Goal: Information Seeking & Learning: Find specific fact

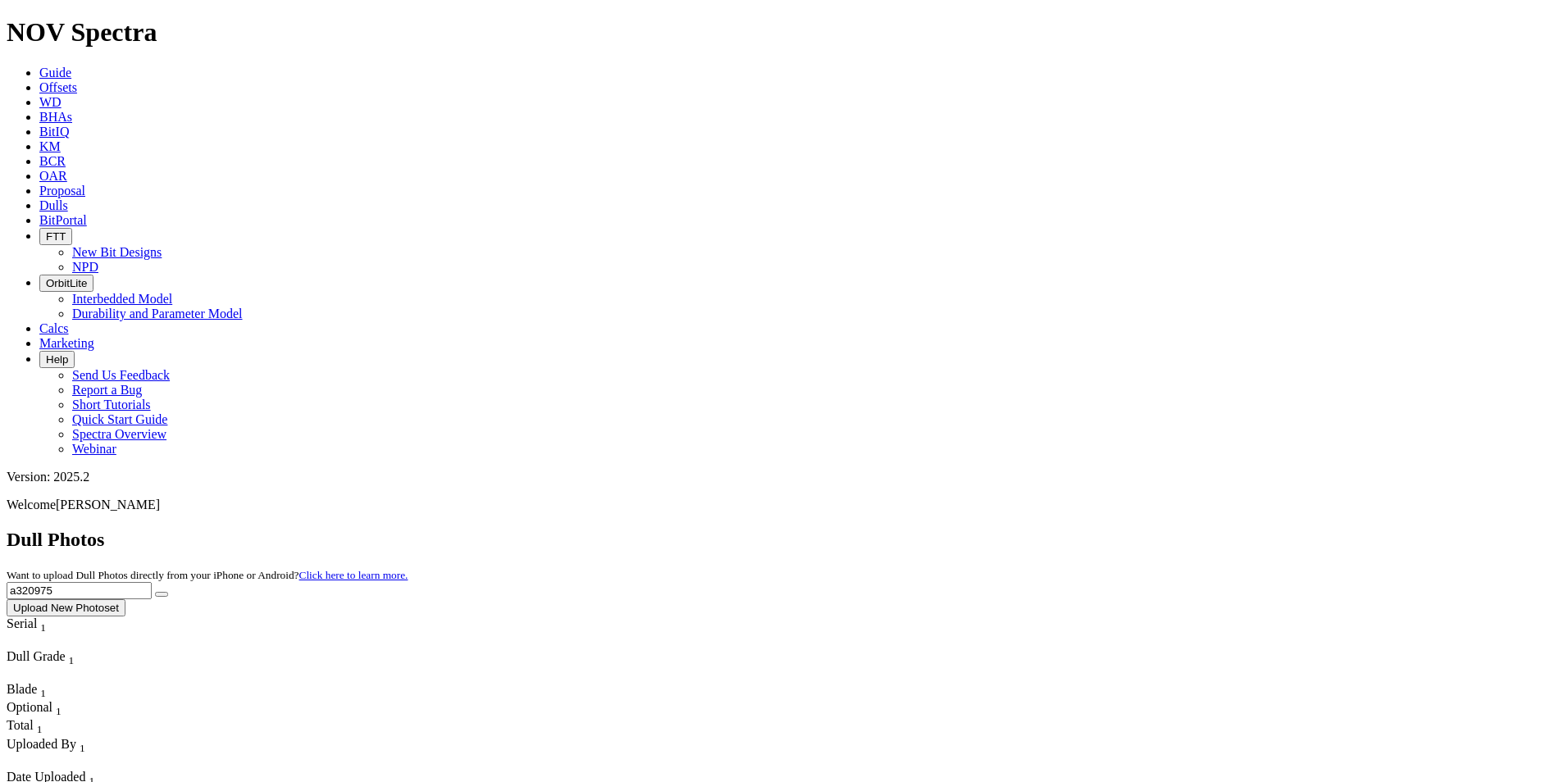
drag, startPoint x: 1252, startPoint y: 73, endPoint x: 1108, endPoint y: 59, distance: 144.7
click at [1108, 529] on div "Dull Photos Want to upload Dull Photos directly from your iPhone or Android? Cl…" at bounding box center [784, 572] width 1555 height 87
click at [168, 592] on button "submit" at bounding box center [161, 595] width 13 height 5
drag, startPoint x: 1247, startPoint y: 76, endPoint x: 1128, endPoint y: 66, distance: 119.4
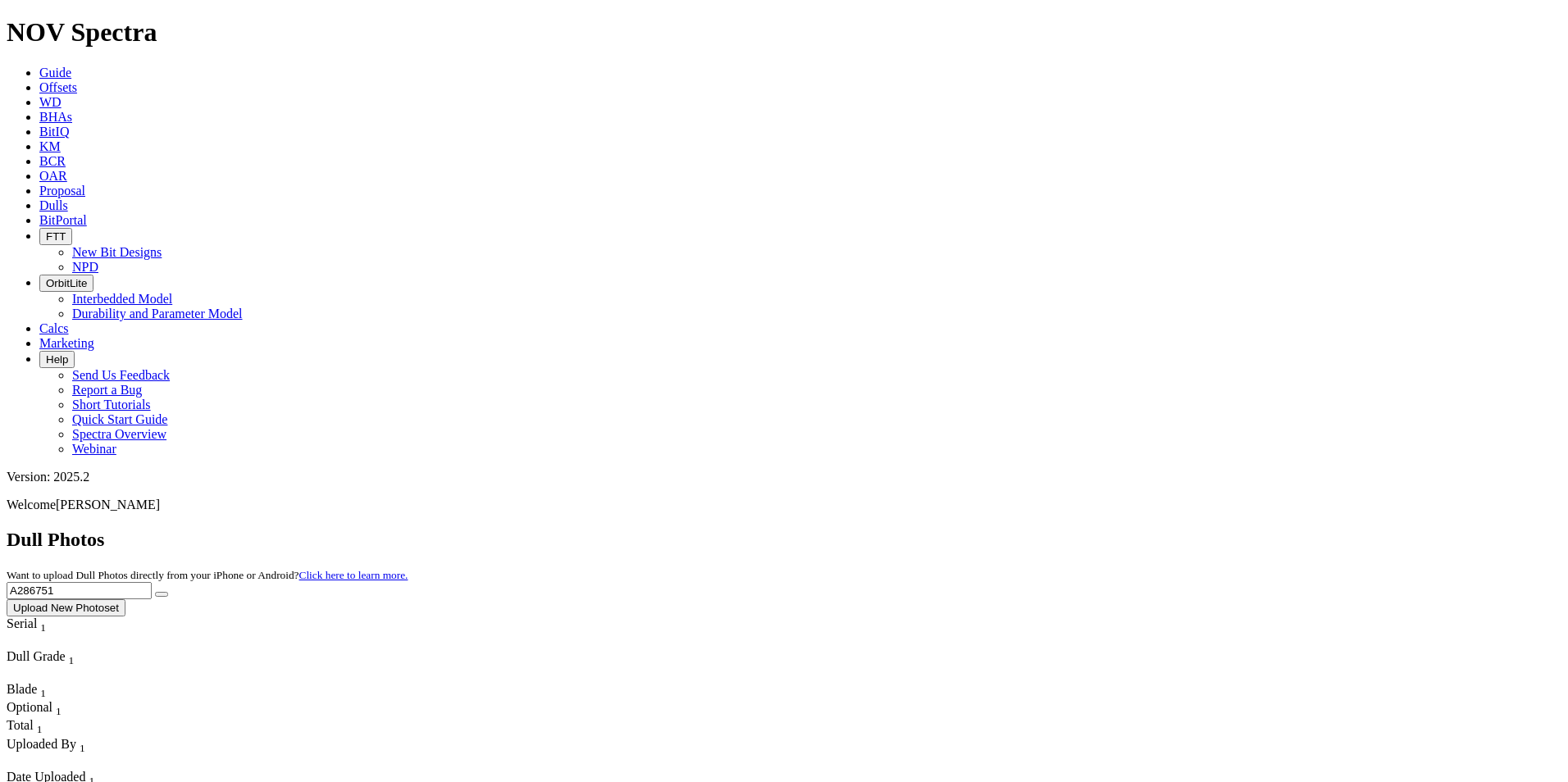
click at [1128, 529] on div "Dull Photos Want to upload Dull Photos directly from your iPhone or Android? Cl…" at bounding box center [784, 572] width 1555 height 87
click at [168, 592] on button "submit" at bounding box center [161, 595] width 13 height 5
drag, startPoint x: 1246, startPoint y: 70, endPoint x: 1133, endPoint y: 77, distance: 113.2
click at [1134, 529] on div "Dull Photos Want to upload Dull Photos directly from your iPhone or Android? Cl…" at bounding box center [784, 572] width 1555 height 87
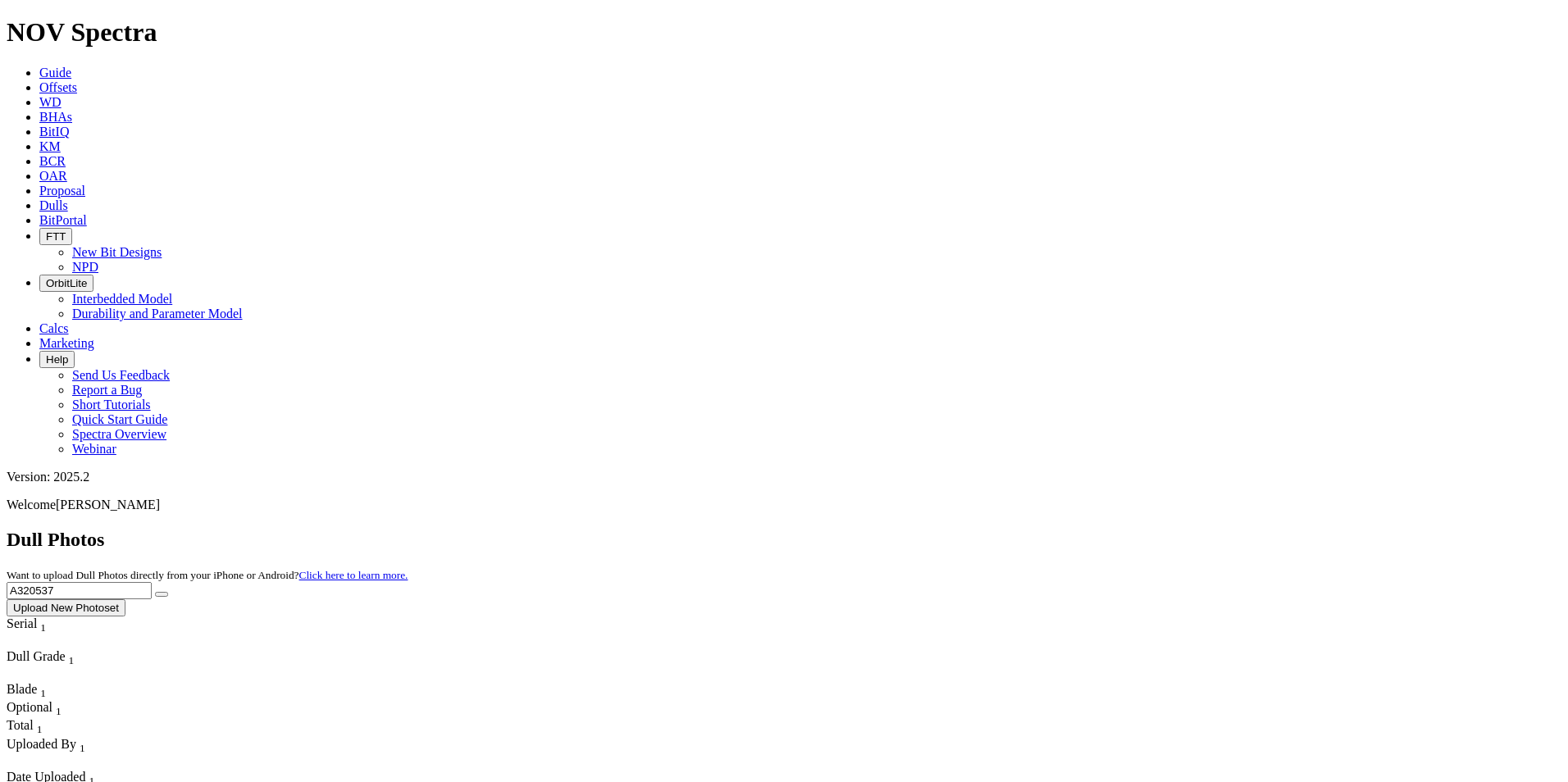
click at [155, 592] on button "submit" at bounding box center [161, 595] width 13 height 5
drag, startPoint x: 1245, startPoint y: 87, endPoint x: 1102, endPoint y: 59, distance: 145.7
click at [1102, 529] on div "Dull Photos Want to upload Dull Photos directly from your iPhone or Android? Cl…" at bounding box center [784, 572] width 1555 height 87
click at [155, 592] on button "submit" at bounding box center [161, 595] width 13 height 5
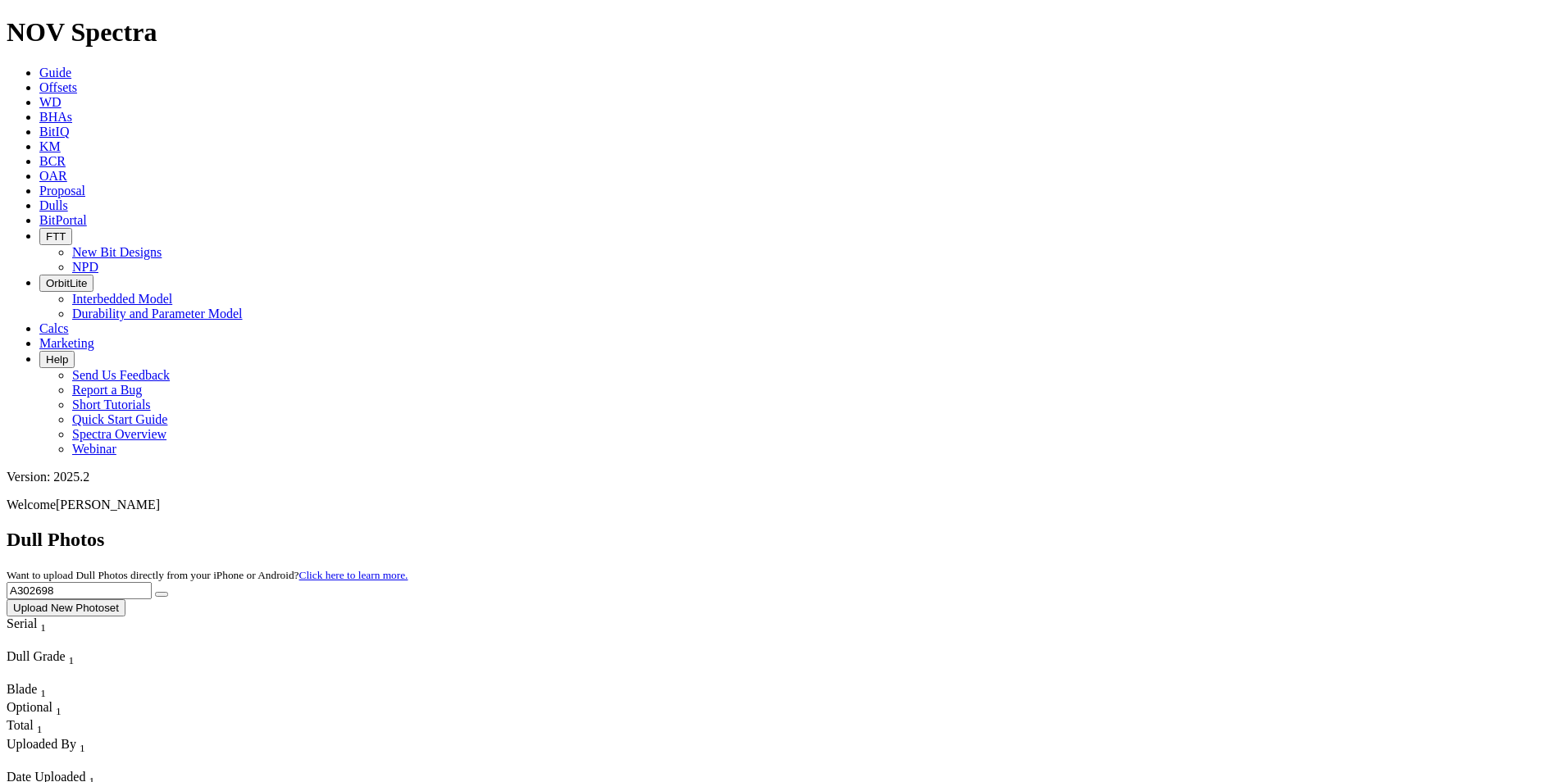
drag, startPoint x: 1222, startPoint y: 66, endPoint x: 1130, endPoint y: 67, distance: 92.0
click at [1130, 529] on div "Dull Photos Want to upload Dull Photos directly from your iPhone or Android? Cl…" at bounding box center [784, 572] width 1555 height 87
click at [155, 592] on button "submit" at bounding box center [161, 595] width 13 height 5
drag, startPoint x: 1252, startPoint y: 67, endPoint x: 1097, endPoint y: 76, distance: 155.3
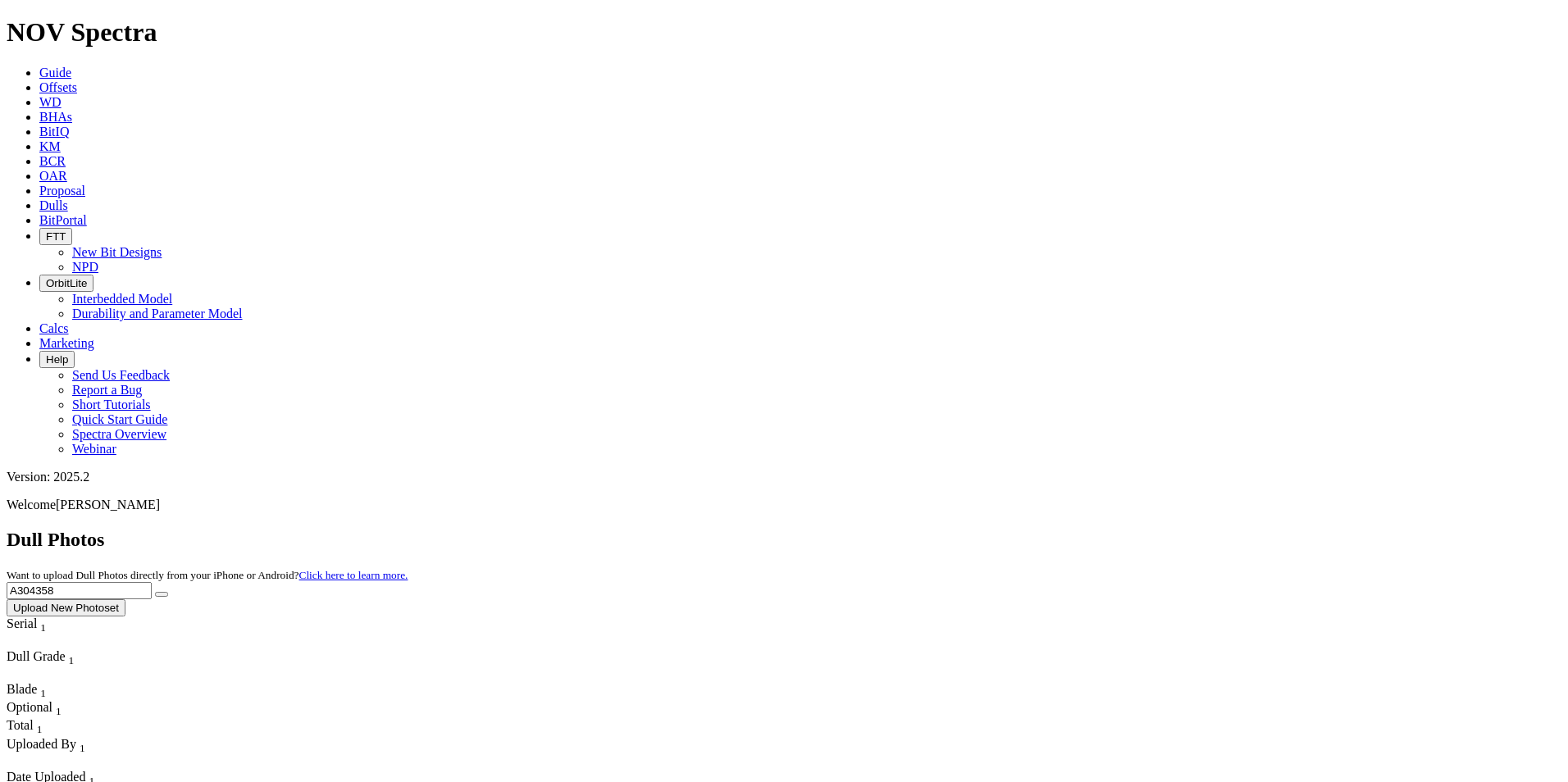
click at [1097, 529] on div "Dull Photos Want to upload Dull Photos directly from your iPhone or Android? Cl…" at bounding box center [784, 572] width 1555 height 87
click at [152, 582] on input "A304358" at bounding box center [80, 591] width 145 height 17
drag, startPoint x: 1233, startPoint y: 77, endPoint x: 1160, endPoint y: 72, distance: 73.2
click at [1160, 529] on div "Dull Photos Want to upload Dull Photos directly from your iPhone or Android? Cl…" at bounding box center [784, 572] width 1555 height 87
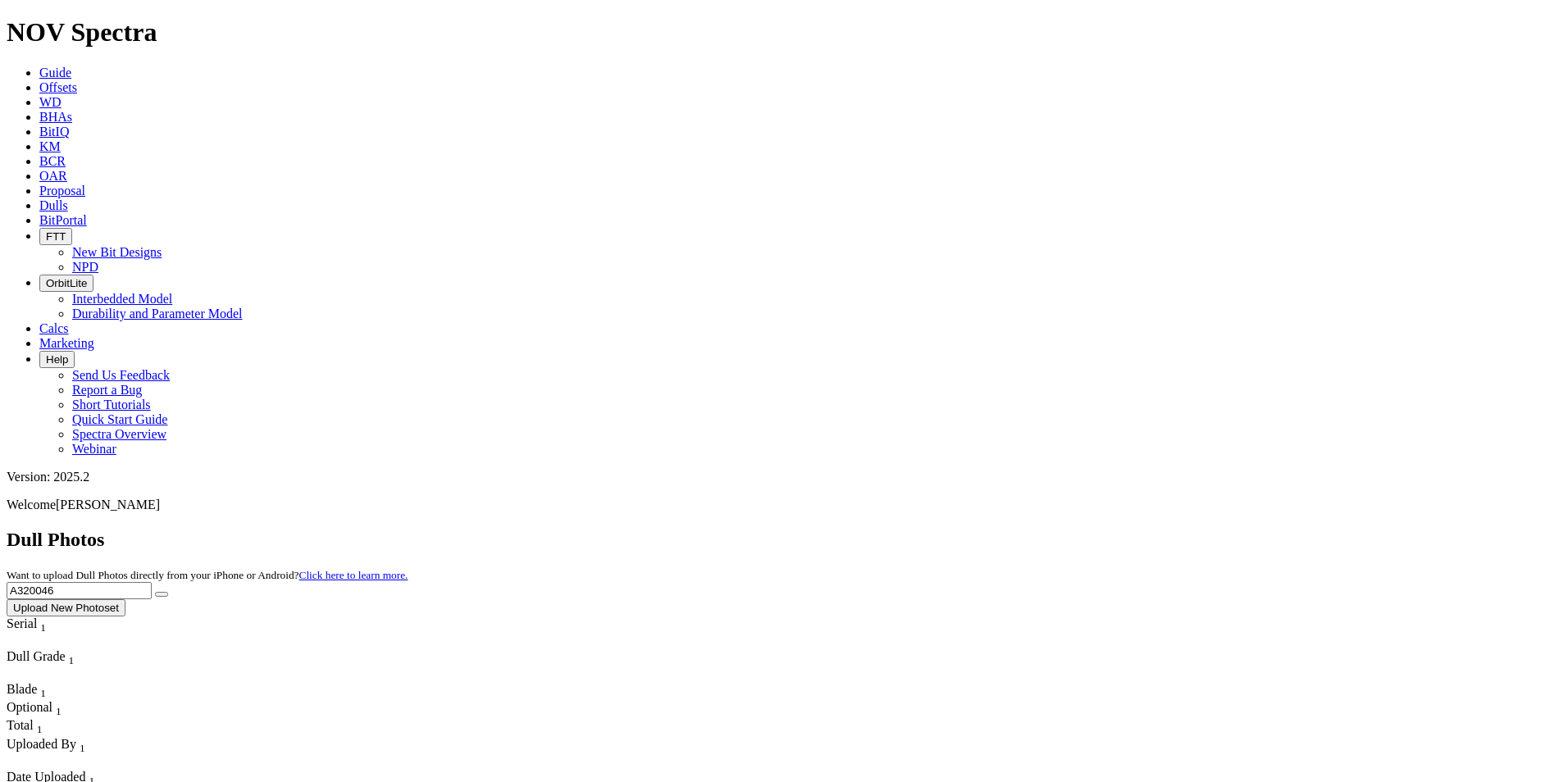
click at [155, 592] on button "submit" at bounding box center [161, 595] width 13 height 5
click at [162, 594] on icon "submit" at bounding box center [162, 594] width 0 height 0
drag, startPoint x: 1220, startPoint y: 72, endPoint x: 1139, endPoint y: 78, distance: 81.2
click at [1139, 529] on div "Dull Photos Want to upload Dull Photos directly from your iPhone or Android? Cl…" at bounding box center [784, 572] width 1555 height 87
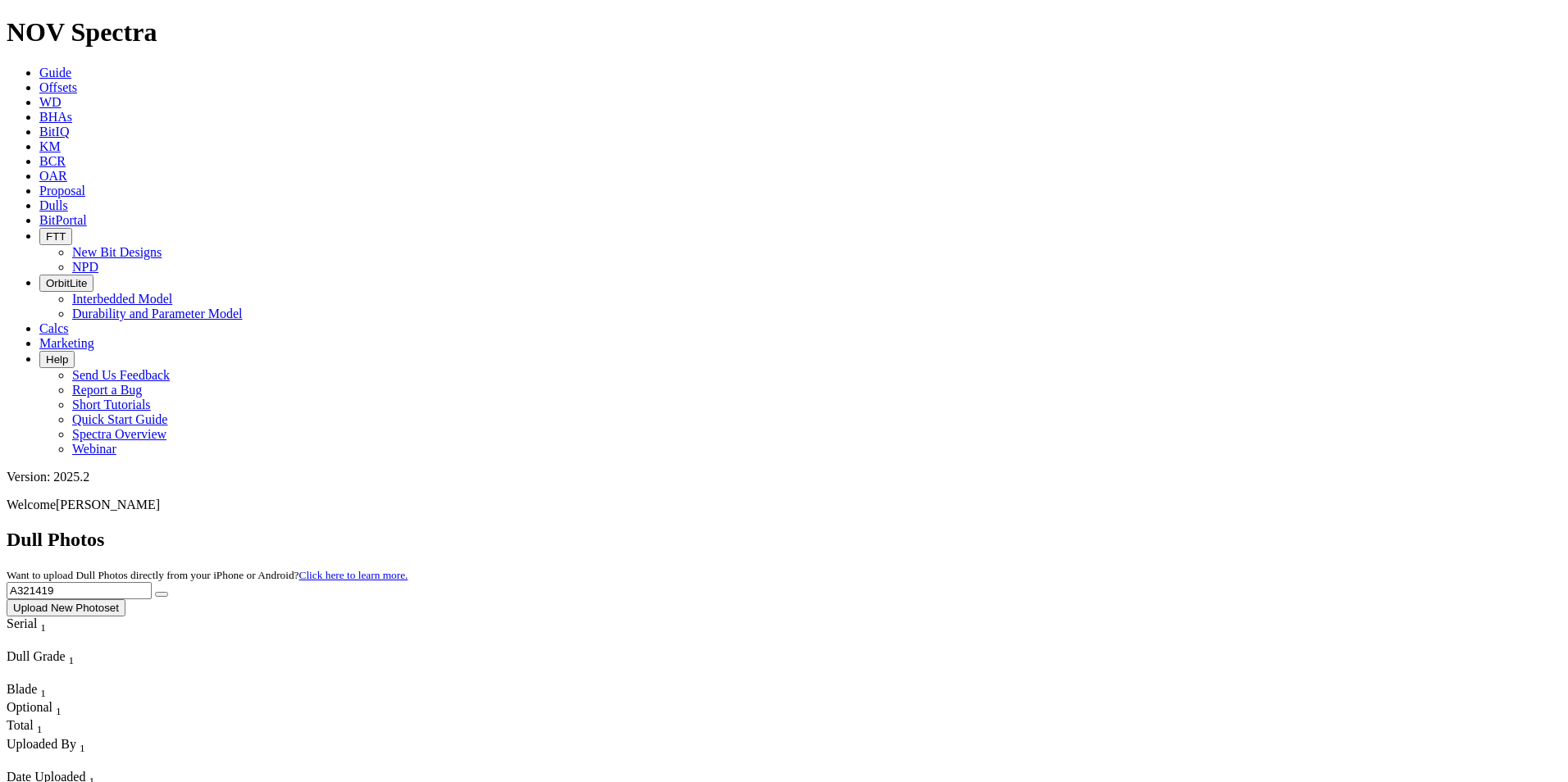
click at [155, 592] on button "submit" at bounding box center [161, 595] width 13 height 5
drag, startPoint x: 1272, startPoint y: 85, endPoint x: 1125, endPoint y: 84, distance: 147.0
click at [1125, 529] on div "Dull Photos Want to upload Dull Photos directly from your iPhone or Android? Cl…" at bounding box center [784, 572] width 1555 height 87
click at [155, 592] on button "submit" at bounding box center [161, 595] width 13 height 5
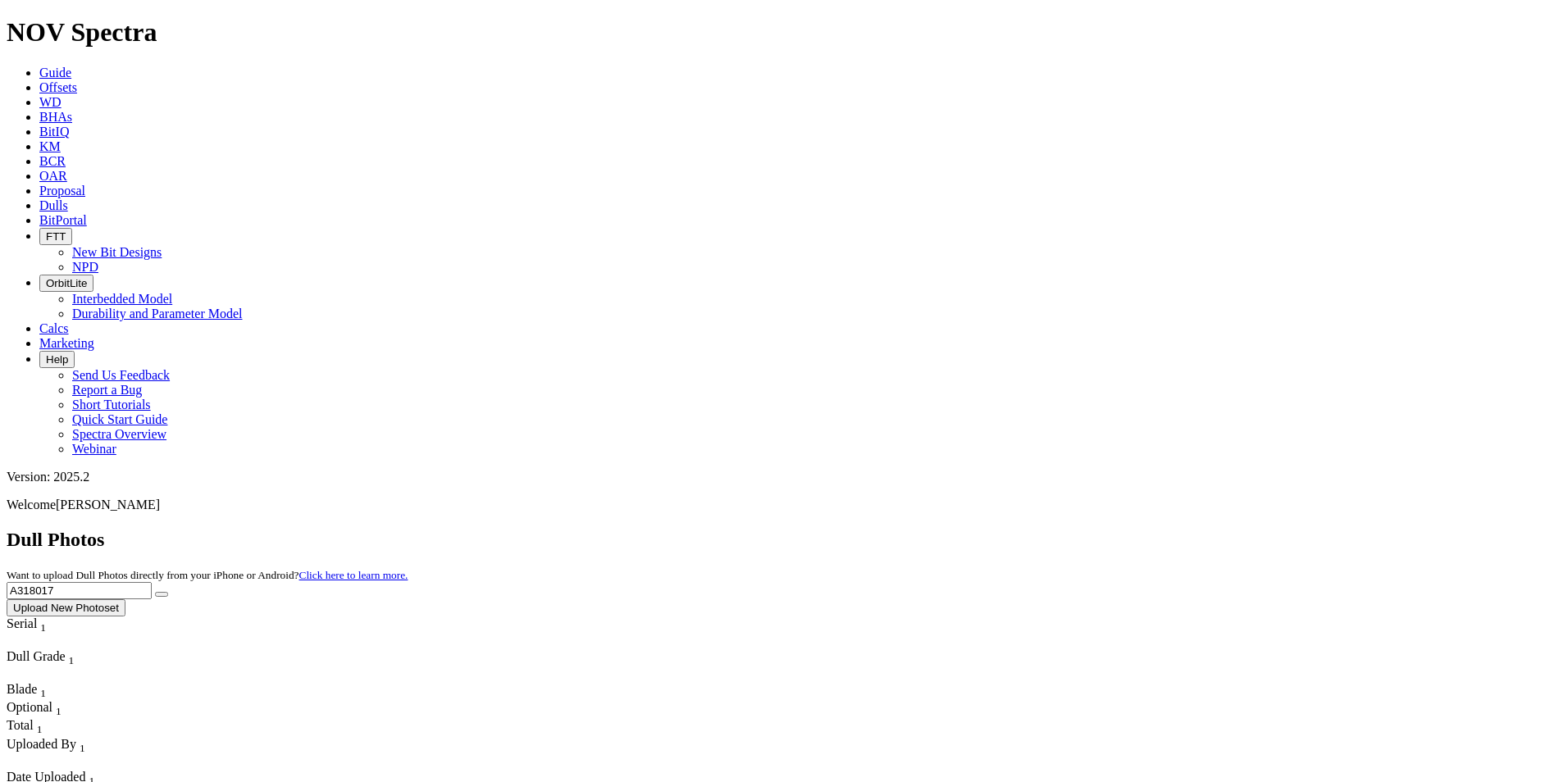
drag, startPoint x: 1184, startPoint y: 67, endPoint x: 1130, endPoint y: 60, distance: 54.5
click at [1129, 529] on div "Dull Photos Want to upload Dull Photos directly from your iPhone or Android? Cl…" at bounding box center [784, 572] width 1555 height 87
click at [152, 582] on input "A318017" at bounding box center [80, 591] width 145 height 17
drag, startPoint x: 1227, startPoint y: 69, endPoint x: 1107, endPoint y: 66, distance: 120.0
click at [1107, 529] on div "Dull Photos Want to upload Dull Photos directly from your iPhone or Android? Cl…" at bounding box center [784, 572] width 1555 height 87
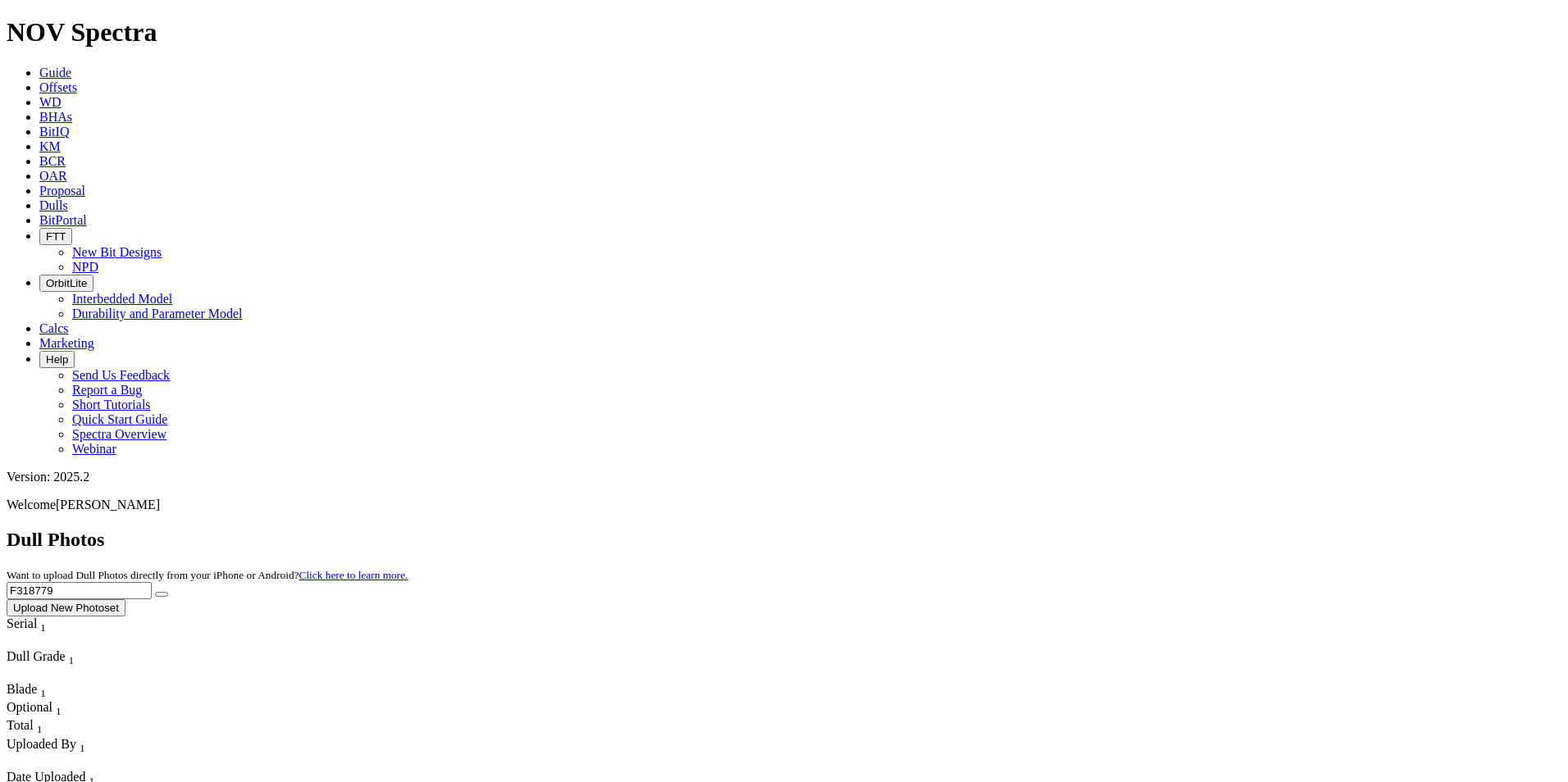
type input "F318779"
click at [155, 592] on button "submit" at bounding box center [161, 595] width 13 height 5
drag, startPoint x: 1264, startPoint y: 73, endPoint x: 1142, endPoint y: 75, distance: 122.0
click at [1143, 529] on div "Dull Photos Want to upload Dull Photos directly from your iPhone or Android? Cl…" at bounding box center [784, 572] width 1555 height 87
click at [155, 592] on button "submit" at bounding box center [161, 595] width 13 height 5
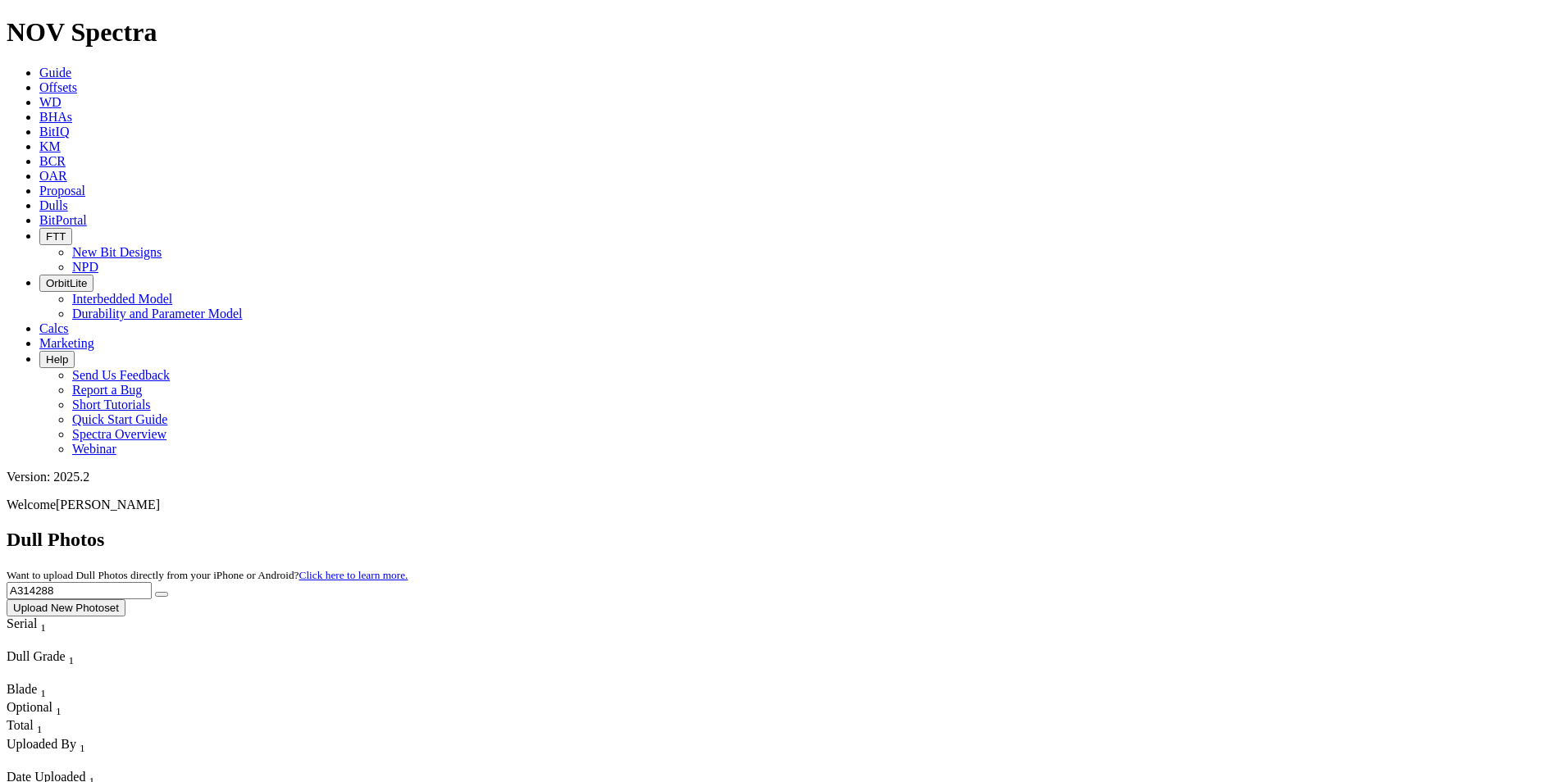
drag, startPoint x: 1226, startPoint y: 70, endPoint x: 1149, endPoint y: 80, distance: 77.6
click at [1152, 529] on div "Dull Photos Want to upload Dull Photos directly from your iPhone or Android? Cl…" at bounding box center [784, 572] width 1555 height 87
click at [155, 592] on button "submit" at bounding box center [161, 595] width 13 height 5
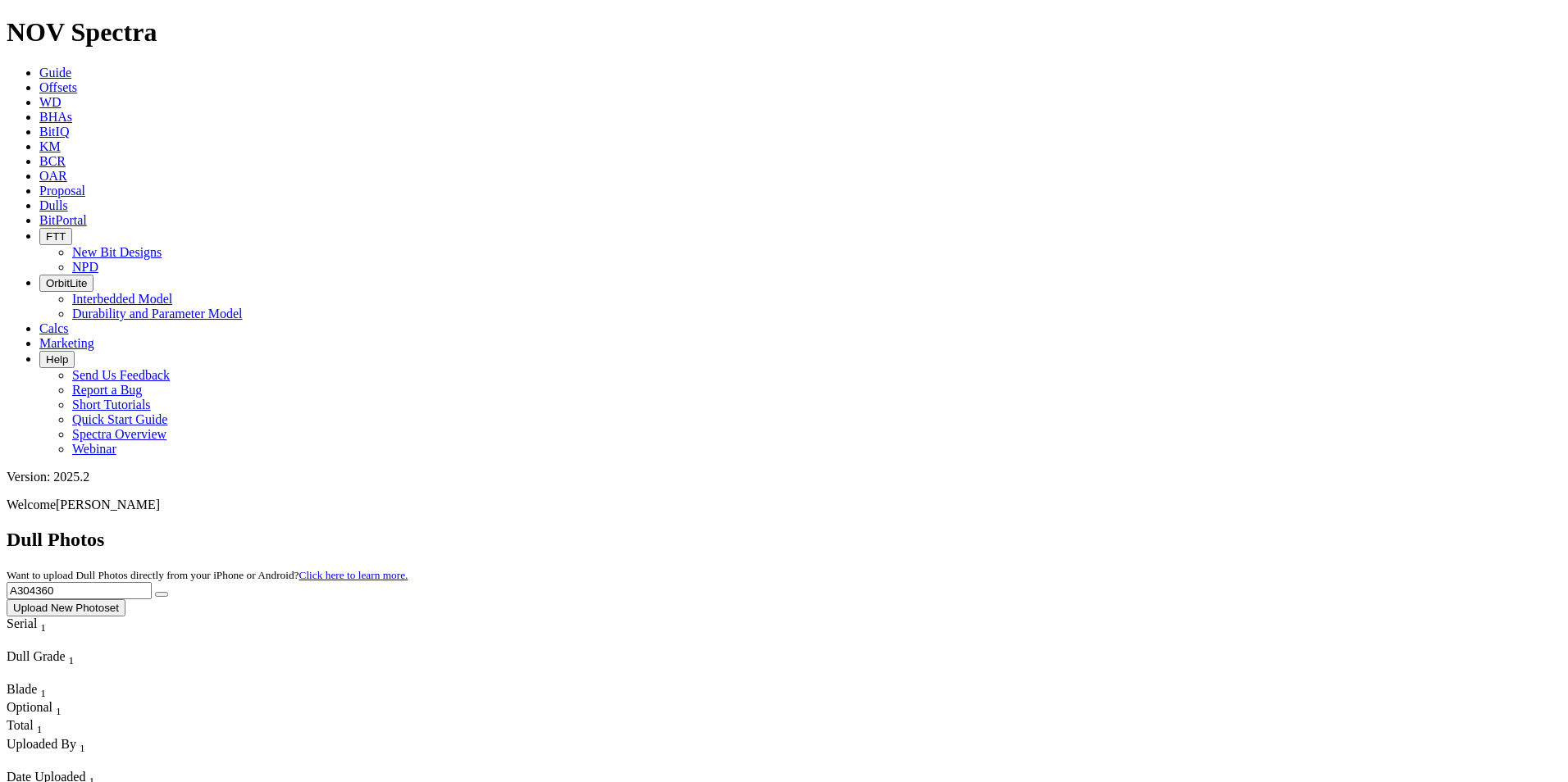
drag, startPoint x: 1241, startPoint y: 75, endPoint x: 1095, endPoint y: 78, distance: 146.0
click at [1095, 529] on div "Dull Photos Want to upload Dull Photos directly from your iPhone or Android? Cl…" at bounding box center [784, 572] width 1555 height 87
click at [155, 592] on button "submit" at bounding box center [161, 595] width 13 height 5
drag, startPoint x: 1236, startPoint y: 74, endPoint x: 1124, endPoint y: 77, distance: 112.0
click at [1124, 529] on div "Dull Photos Want to upload Dull Photos directly from your iPhone or Android? Cl…" at bounding box center [784, 572] width 1555 height 87
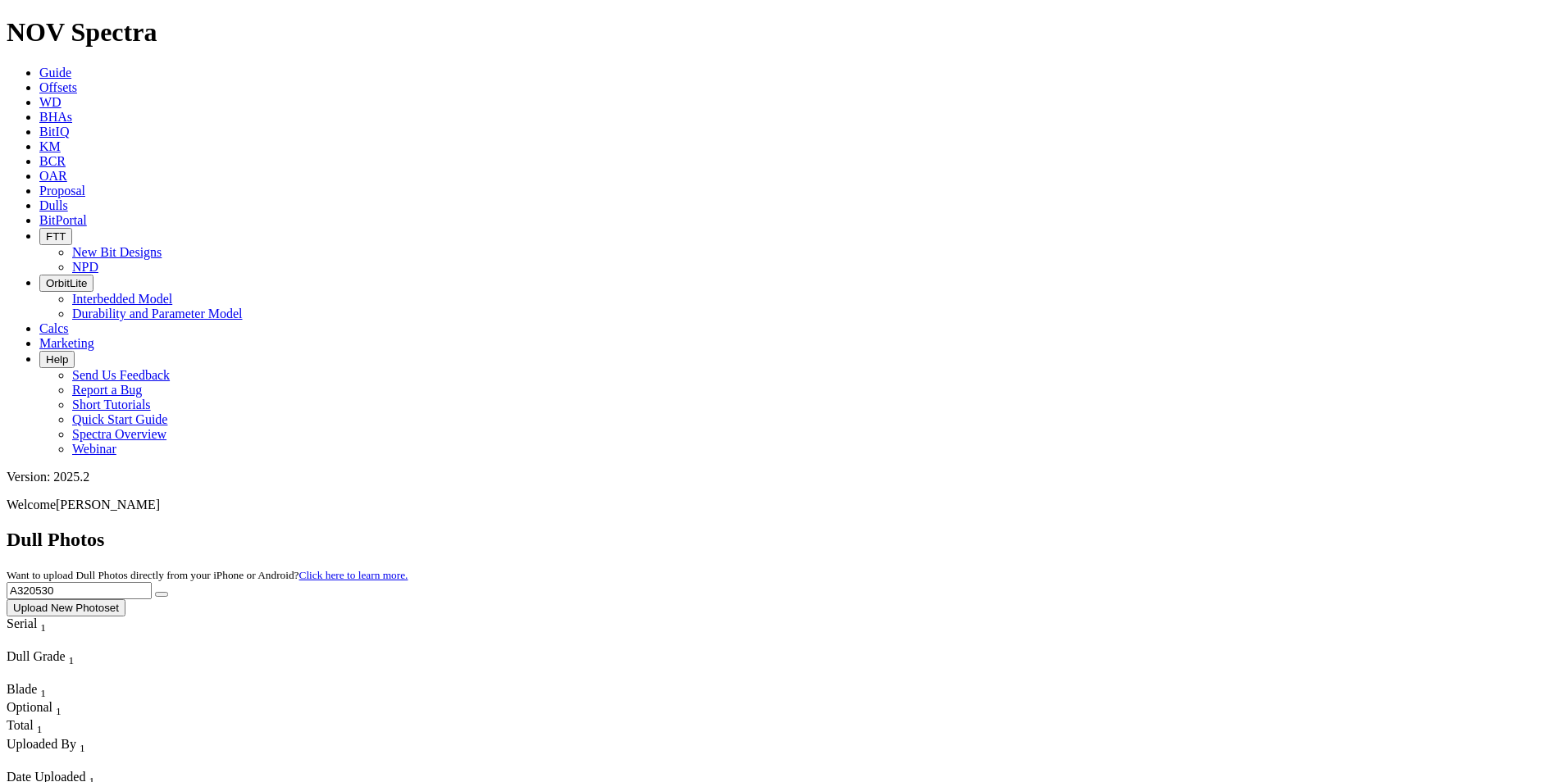
click at [168, 592] on button "submit" at bounding box center [161, 595] width 13 height 5
drag, startPoint x: 1258, startPoint y: 73, endPoint x: 1100, endPoint y: 84, distance: 158.4
click at [1100, 529] on div "Dull Photos Want to upload Dull Photos directly from your iPhone or Android? Cl…" at bounding box center [784, 572] width 1555 height 87
click at [155, 592] on button "submit" at bounding box center [161, 595] width 13 height 5
drag, startPoint x: 1240, startPoint y: 73, endPoint x: 1147, endPoint y: 75, distance: 93.0
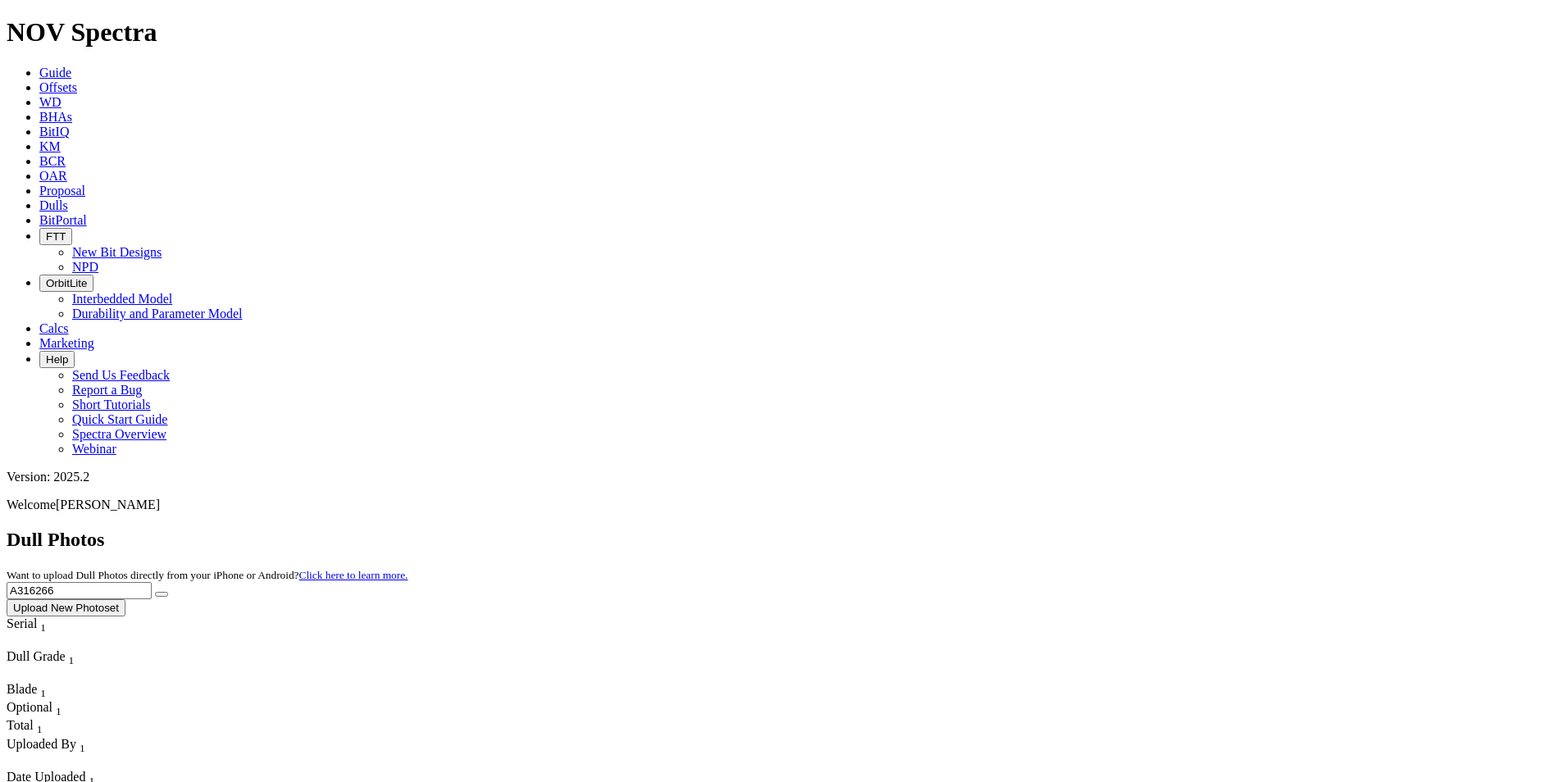
click at [1147, 529] on div "Dull Photos Want to upload Dull Photos directly from your iPhone or Android? Cl…" at bounding box center [784, 572] width 1555 height 87
click at [155, 592] on button "submit" at bounding box center [161, 595] width 13 height 5
drag, startPoint x: 1252, startPoint y: 76, endPoint x: 1133, endPoint y: 73, distance: 119.0
click at [1133, 529] on div "Dull Photos Want to upload Dull Photos directly from your iPhone or Android? Cl…" at bounding box center [784, 572] width 1555 height 87
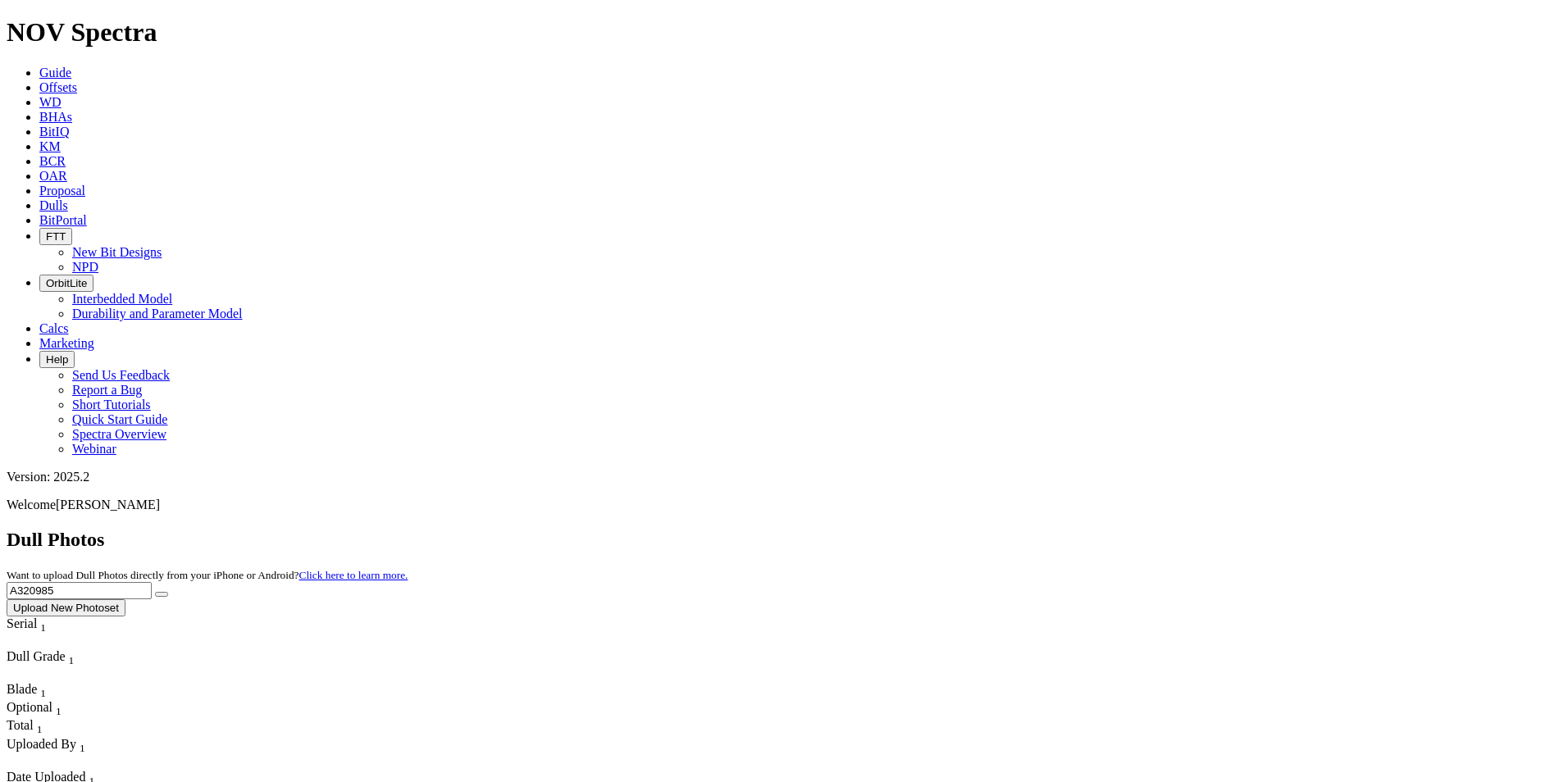
click at [168, 592] on button "submit" at bounding box center [161, 595] width 13 height 5
drag, startPoint x: 1330, startPoint y: 79, endPoint x: 975, endPoint y: 66, distance: 355.2
click at [975, 529] on div "Dull Photos Want to upload Dull Photos directly from your iPhone or Android? Cl…" at bounding box center [784, 572] width 1555 height 87
click at [155, 592] on button "submit" at bounding box center [161, 595] width 13 height 5
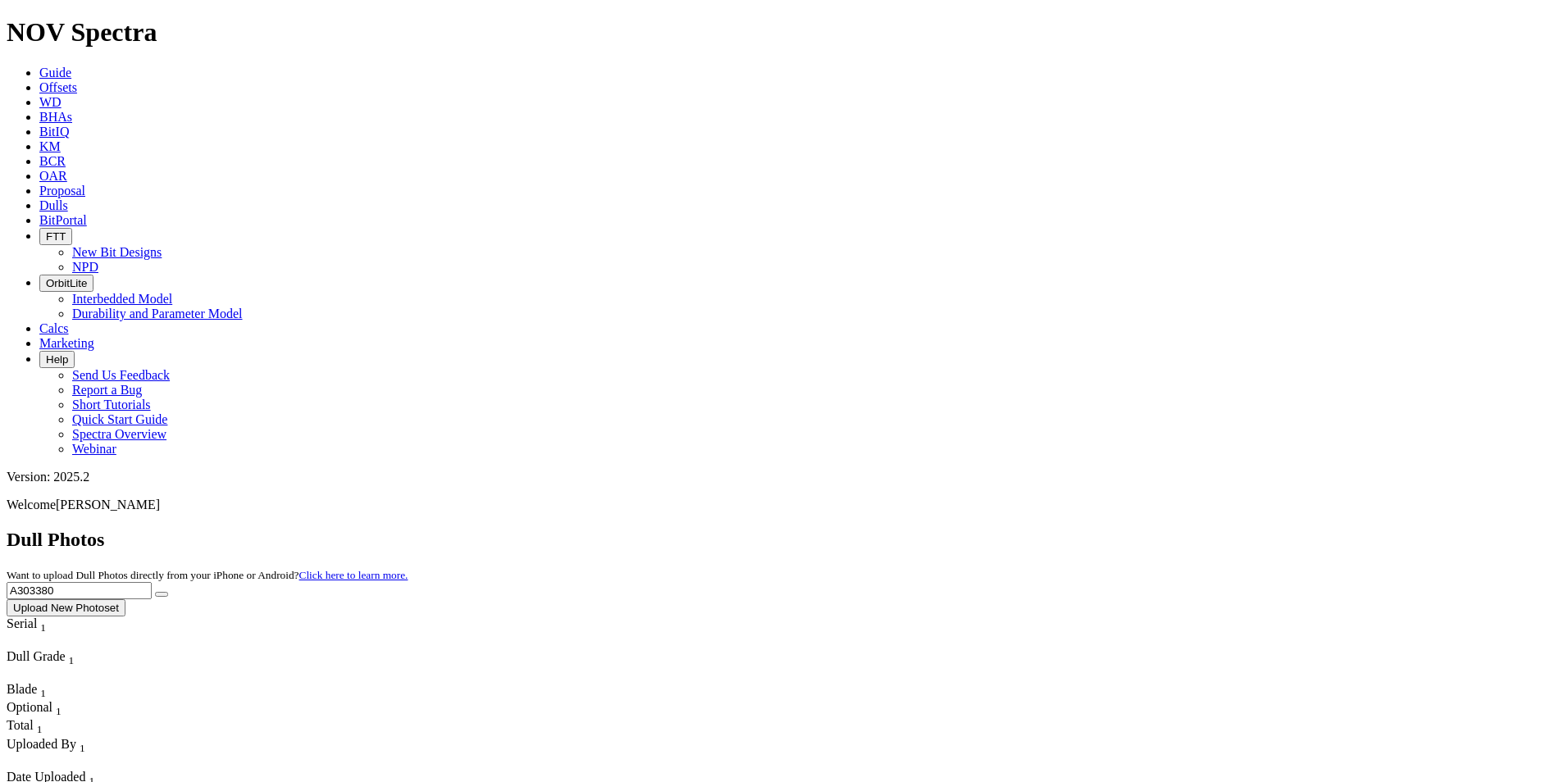
drag, startPoint x: 1250, startPoint y: 75, endPoint x: 1134, endPoint y: 87, distance: 116.6
click at [1134, 529] on div "Dull Photos Want to upload Dull Photos directly from your iPhone or Android? Cl…" at bounding box center [784, 572] width 1555 height 87
click at [155, 592] on button "submit" at bounding box center [161, 595] width 13 height 5
drag, startPoint x: 1238, startPoint y: 71, endPoint x: 1142, endPoint y: 78, distance: 96.3
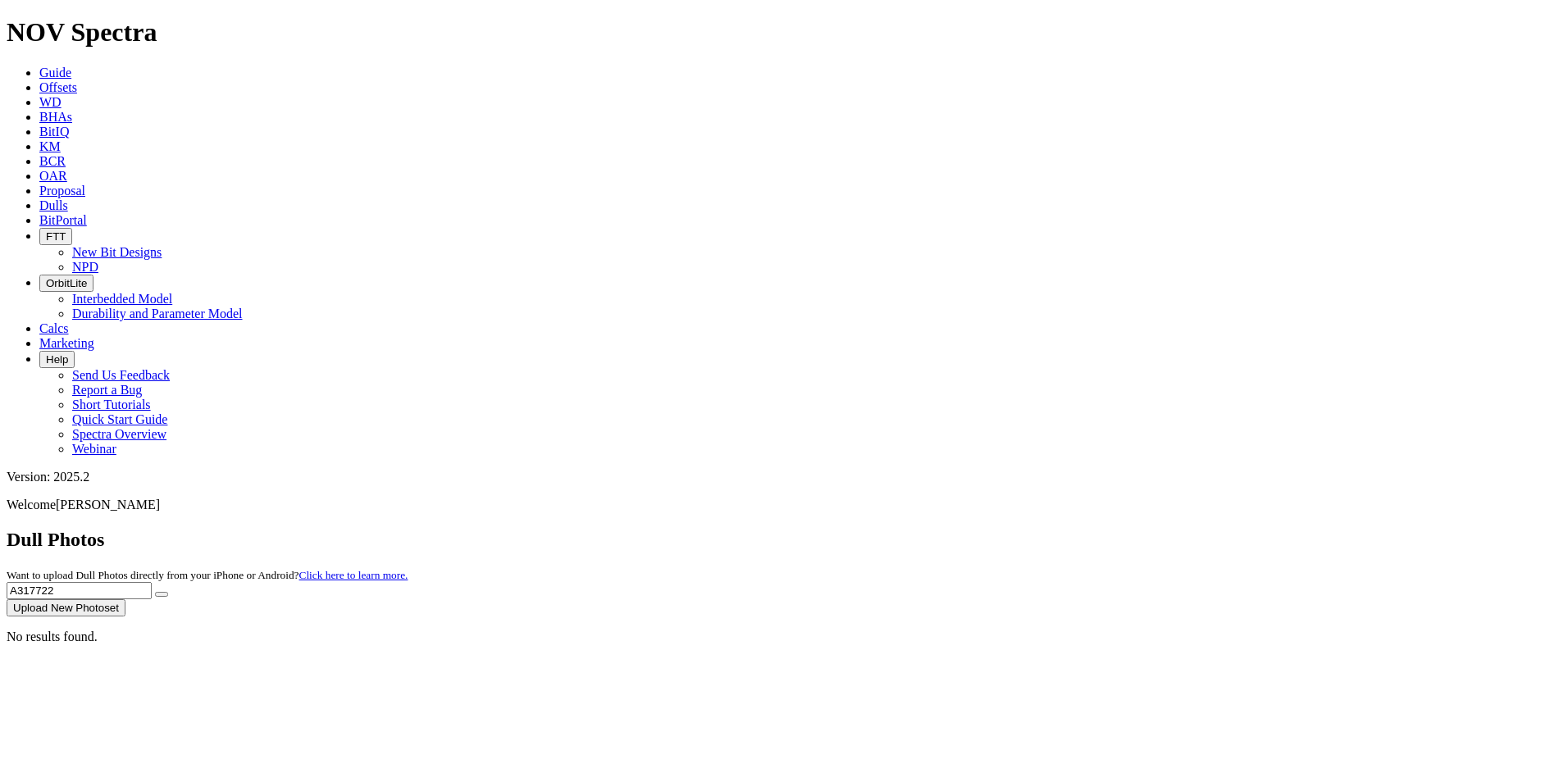
click at [1142, 529] on div "Dull Photos Want to upload Dull Photos directly from your iPhone or Android? Cl…" at bounding box center [784, 572] width 1555 height 87
click at [155, 592] on button "submit" at bounding box center [161, 595] width 13 height 5
drag, startPoint x: 1236, startPoint y: 75, endPoint x: 1147, endPoint y: 73, distance: 89.0
click at [1148, 529] on div "Dull Photos Want to upload Dull Photos directly from your iPhone or Android? Cl…" at bounding box center [784, 572] width 1555 height 87
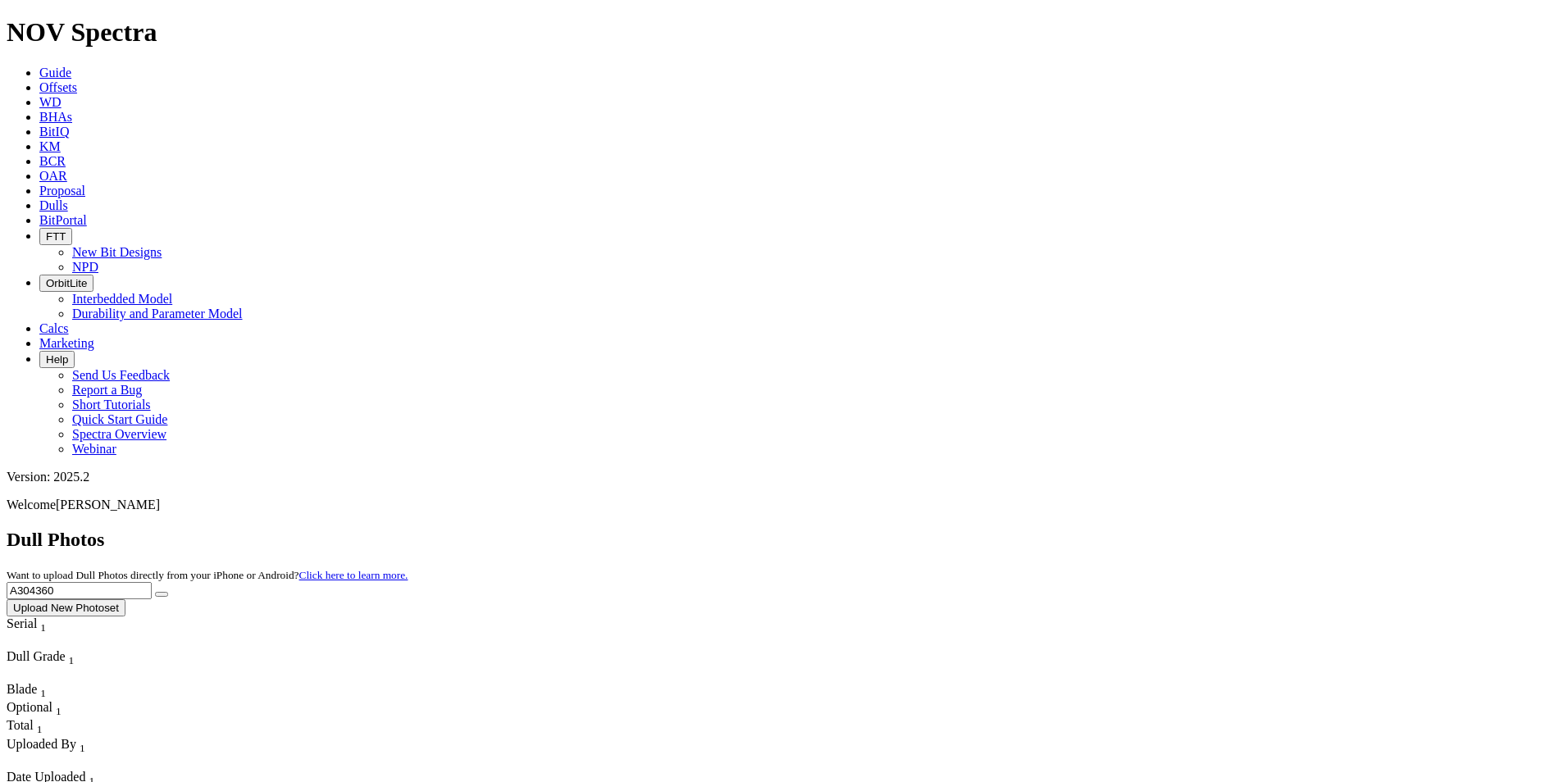
click at [152, 582] on input "A304360" at bounding box center [80, 591] width 145 height 17
click at [155, 592] on button "submit" at bounding box center [161, 595] width 13 height 5
drag, startPoint x: 1231, startPoint y: 73, endPoint x: 1149, endPoint y: 66, distance: 82.3
click at [1149, 529] on div "Dull Photos Want to upload Dull Photos directly from your iPhone or Android? Cl…" at bounding box center [784, 572] width 1555 height 87
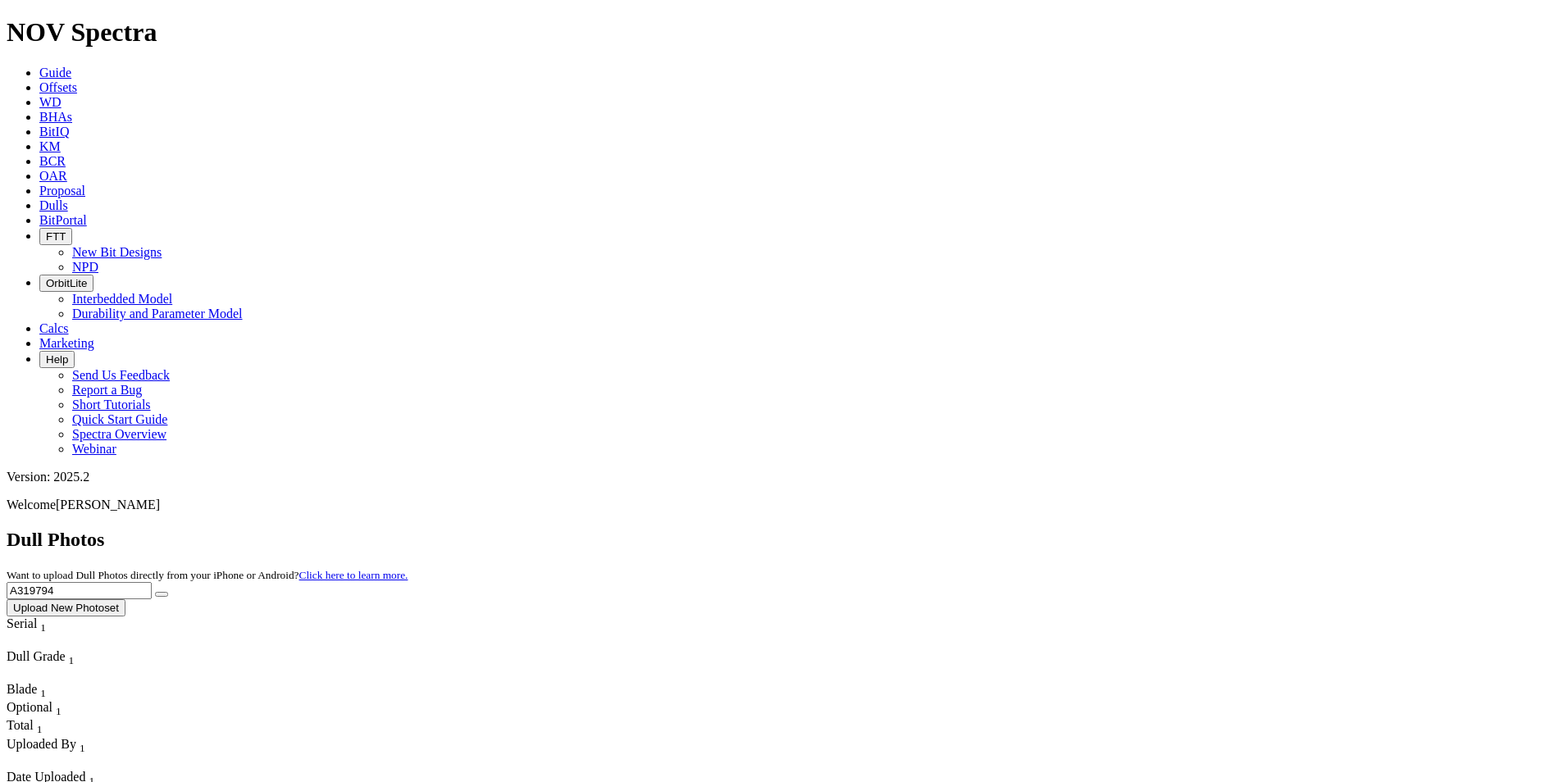
click at [152, 582] on input "A319794" at bounding box center [80, 591] width 145 height 17
click at [155, 592] on button "submit" at bounding box center [161, 595] width 13 height 5
drag, startPoint x: 1227, startPoint y: 66, endPoint x: 1128, endPoint y: 68, distance: 99.0
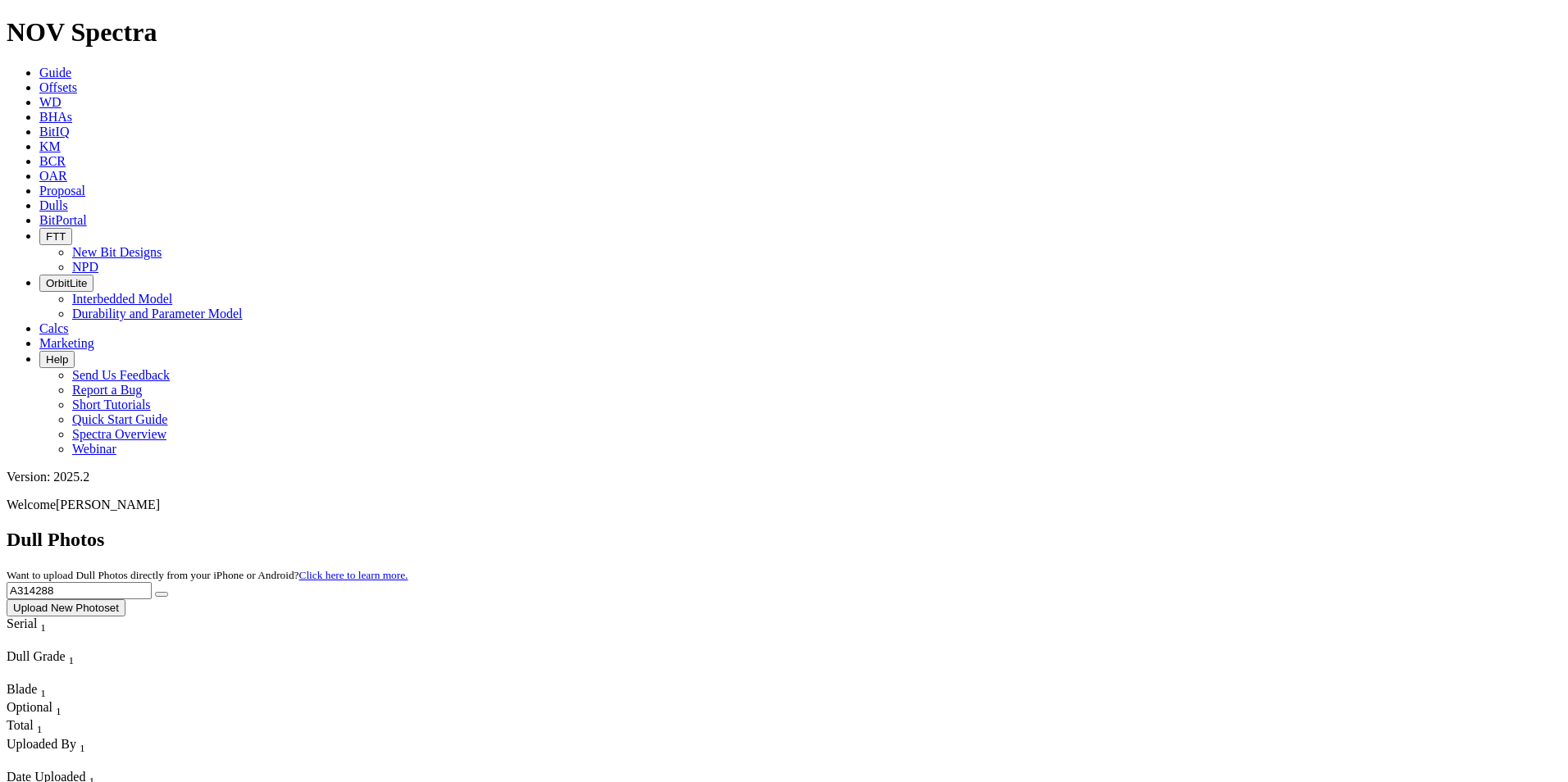
click at [1128, 529] on div "Dull Photos Want to upload Dull Photos directly from your iPhone or Android? Cl…" at bounding box center [784, 572] width 1555 height 87
type input "A318017"
click at [155, 592] on button "submit" at bounding box center [161, 595] width 13 height 5
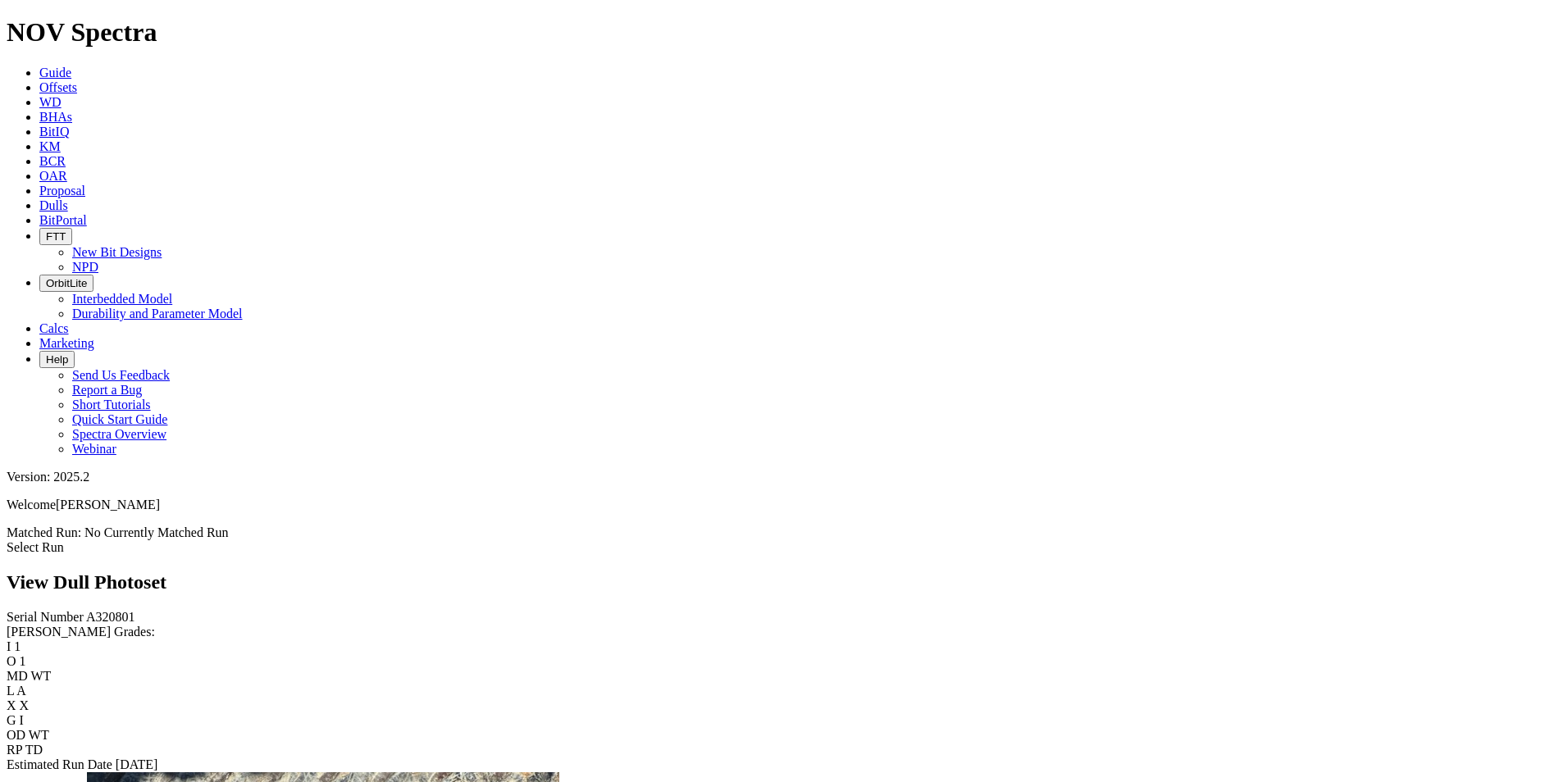
scroll to position [2308, 0]
drag, startPoint x: 889, startPoint y: 353, endPoint x: 1195, endPoint y: 34, distance: 442.0
click at [1195, 66] on ul "Guide Offsets WD BHAs BitIQ KM BCR OAR Proposal EBRR Dulls BitPortal FTT New Bi…" at bounding box center [784, 261] width 1555 height 391
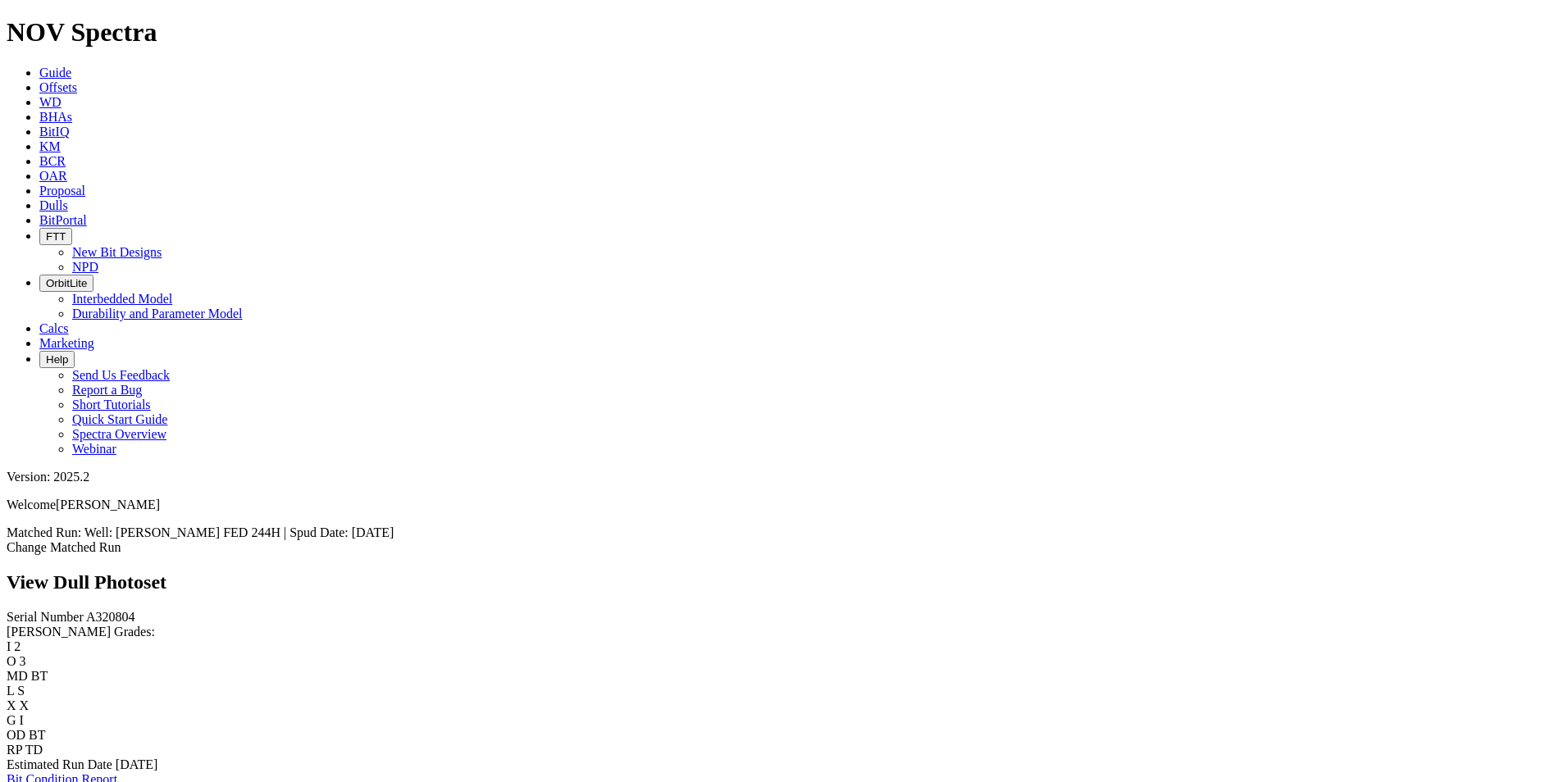
scroll to position [2308, 0]
